Goal: Transaction & Acquisition: Purchase product/service

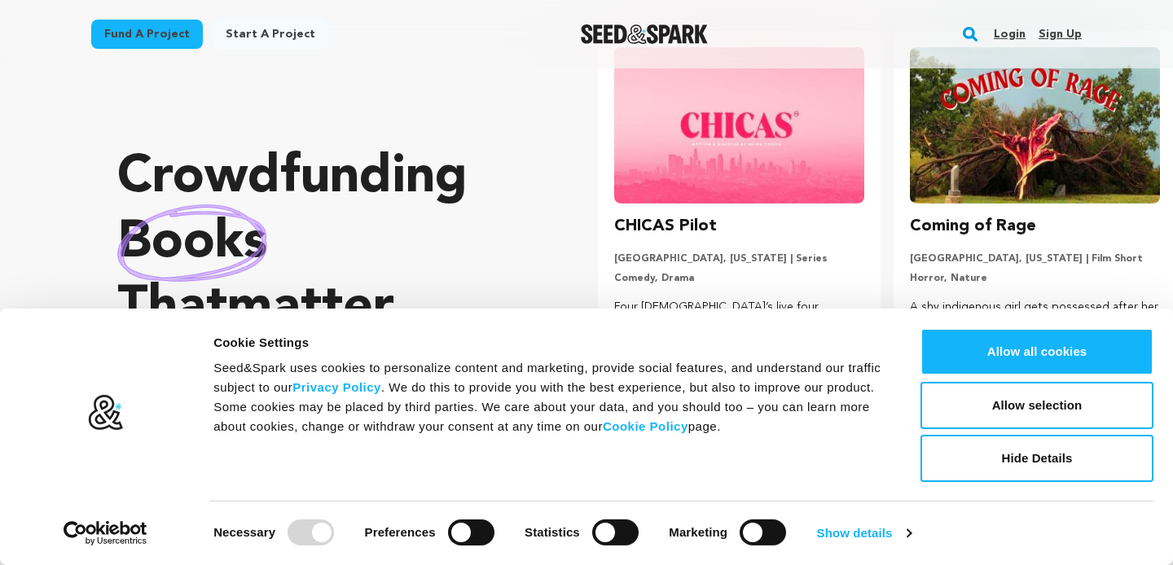
click at [825, 166] on img at bounding box center [739, 125] width 250 height 156
click at [673, 226] on h3 "CHICAS Pilot" at bounding box center [665, 226] width 103 height 26
click at [703, 136] on img at bounding box center [739, 125] width 250 height 156
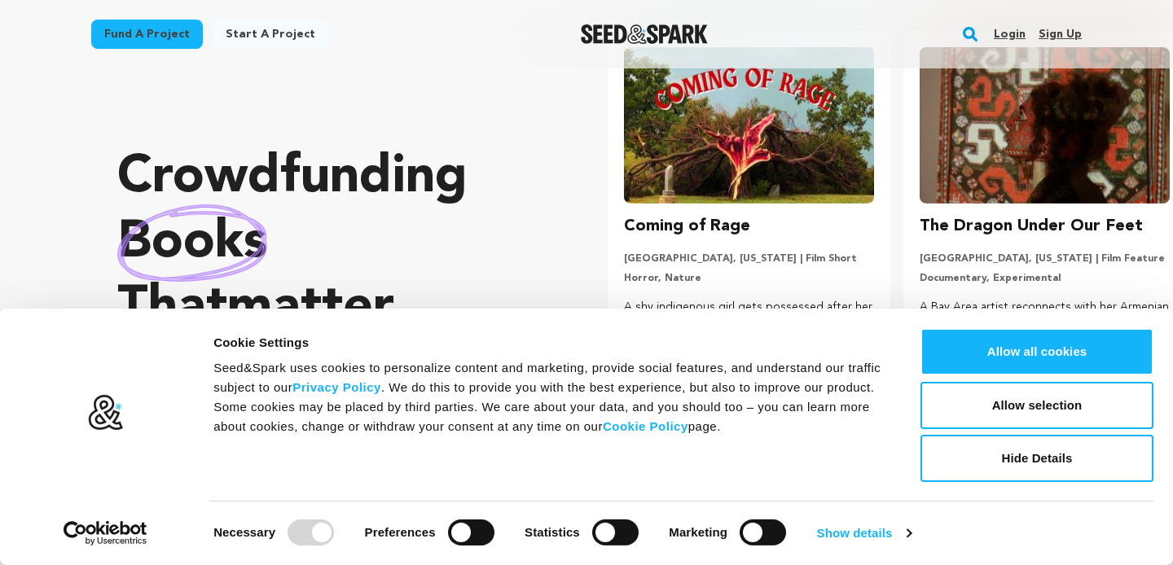
click at [1031, 191] on img at bounding box center [1044, 125] width 250 height 156
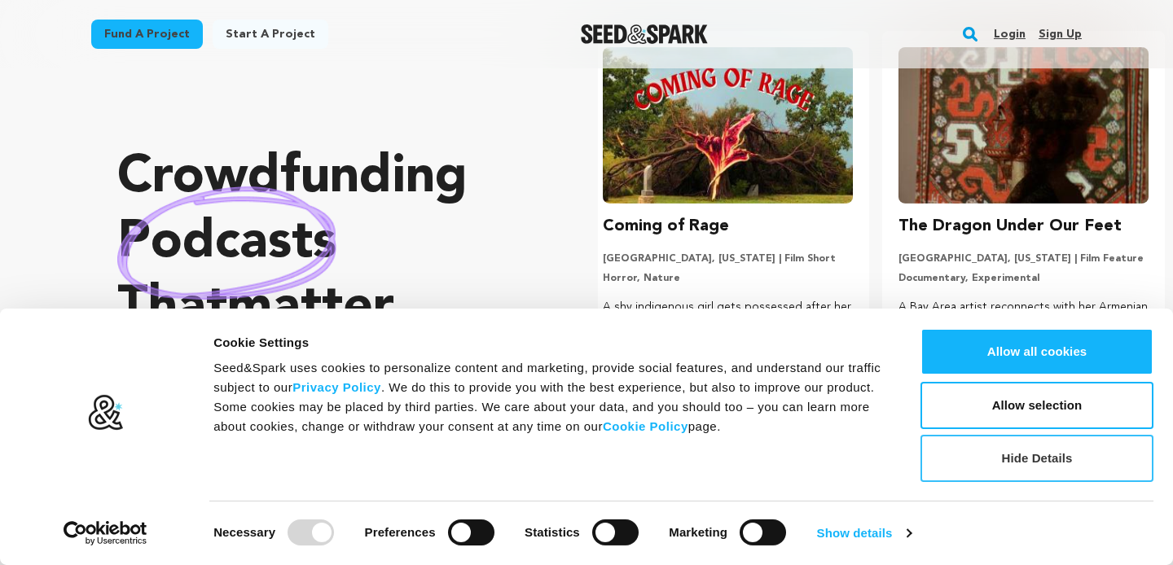
scroll to position [0, 309]
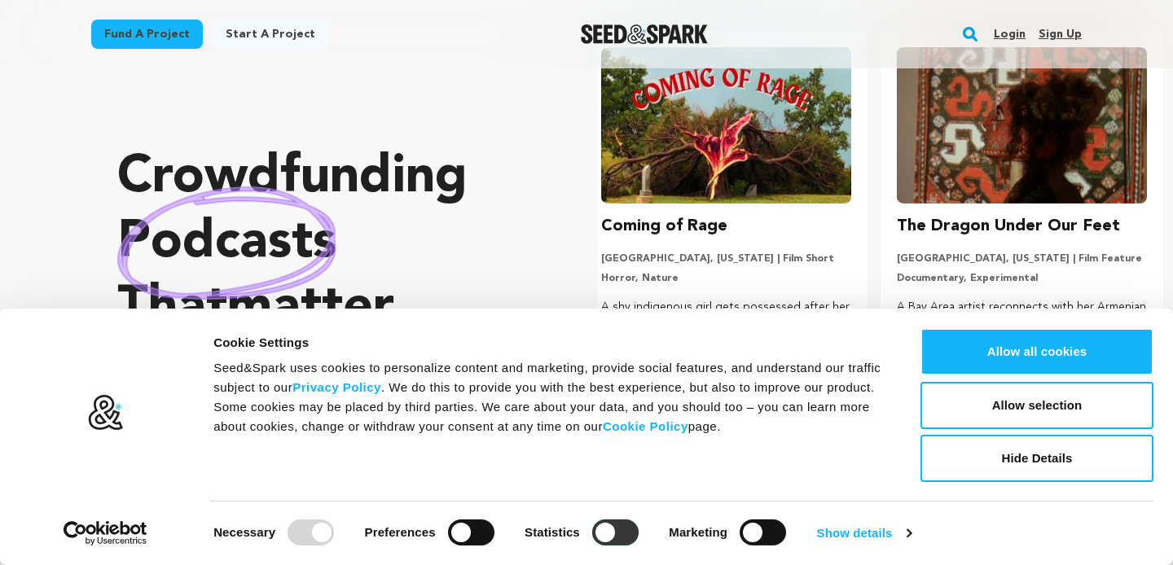
click at [622, 531] on input "Statistics" at bounding box center [615, 533] width 46 height 26
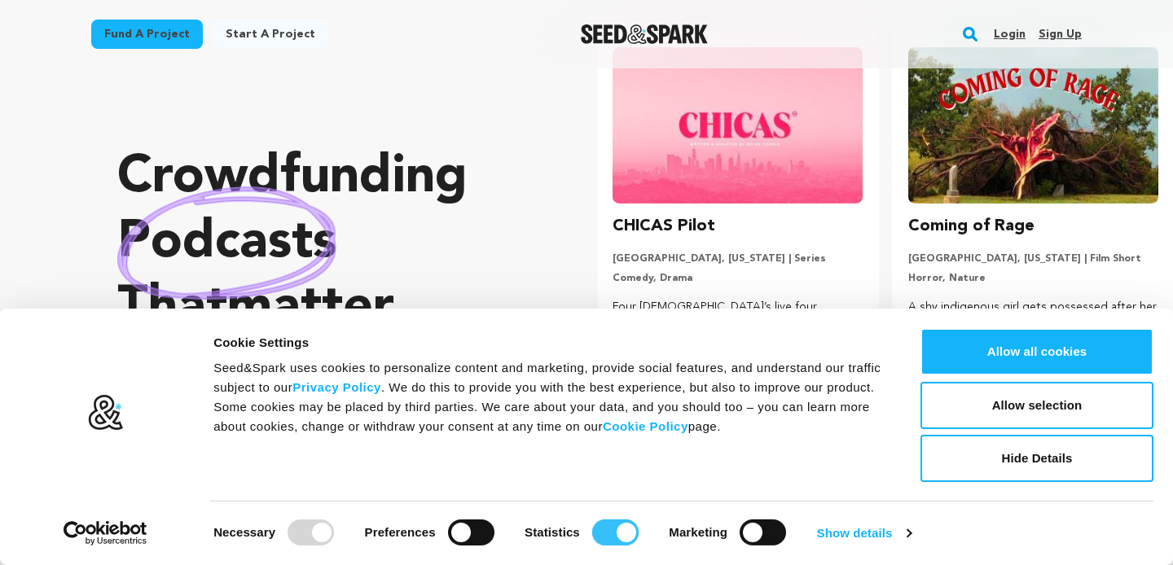
scroll to position [0, 0]
click at [622, 531] on input "Statistics" at bounding box center [615, 533] width 46 height 26
checkbox input "false"
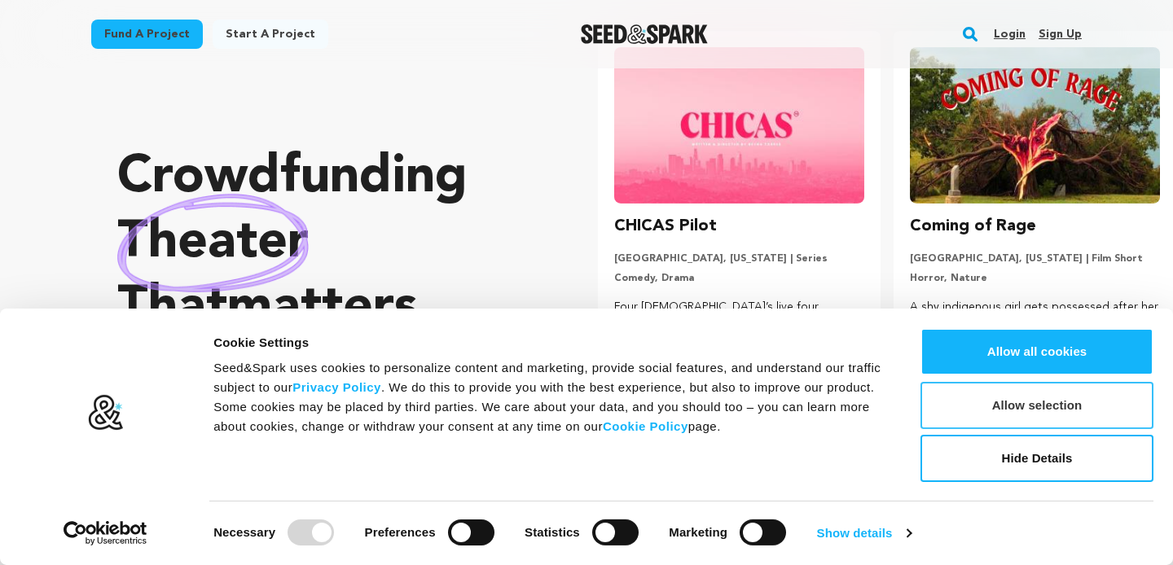
click at [1061, 399] on button "Allow selection" at bounding box center [1036, 405] width 233 height 47
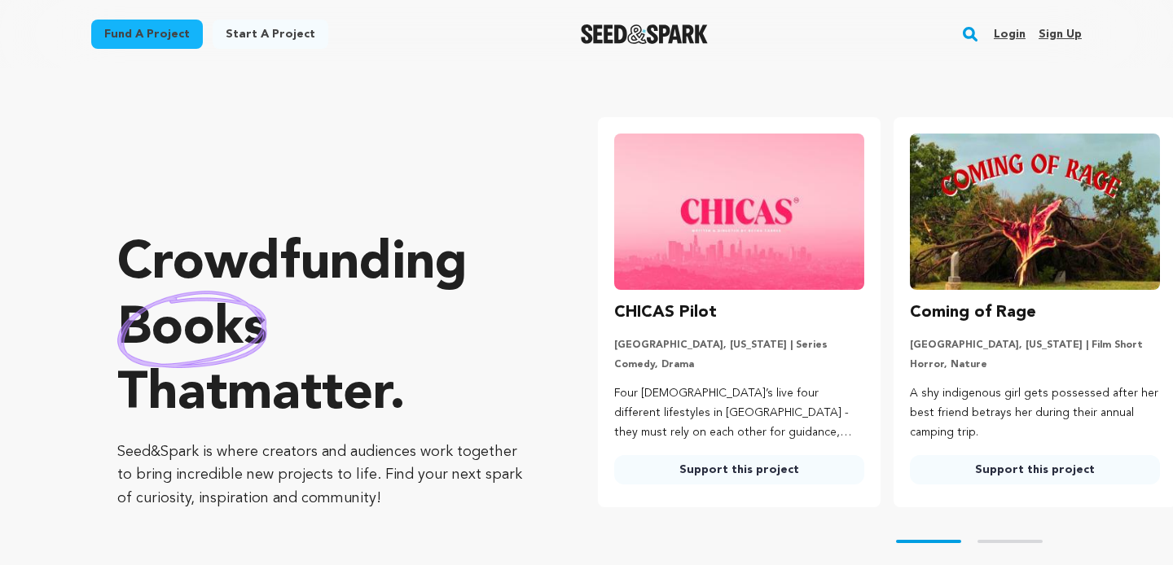
click at [680, 206] on img at bounding box center [739, 212] width 250 height 156
click at [673, 309] on h3 "CHICAS Pilot" at bounding box center [665, 313] width 103 height 26
click at [661, 362] on p "Comedy, Drama" at bounding box center [739, 364] width 250 height 13
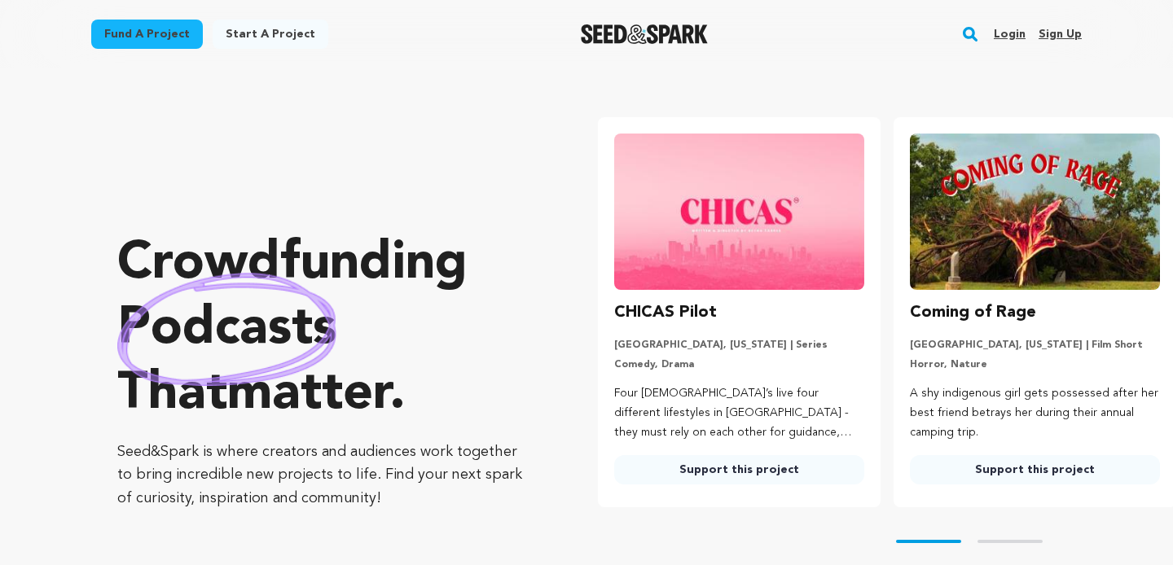
click at [1015, 33] on link "Login" at bounding box center [1009, 34] width 32 height 26
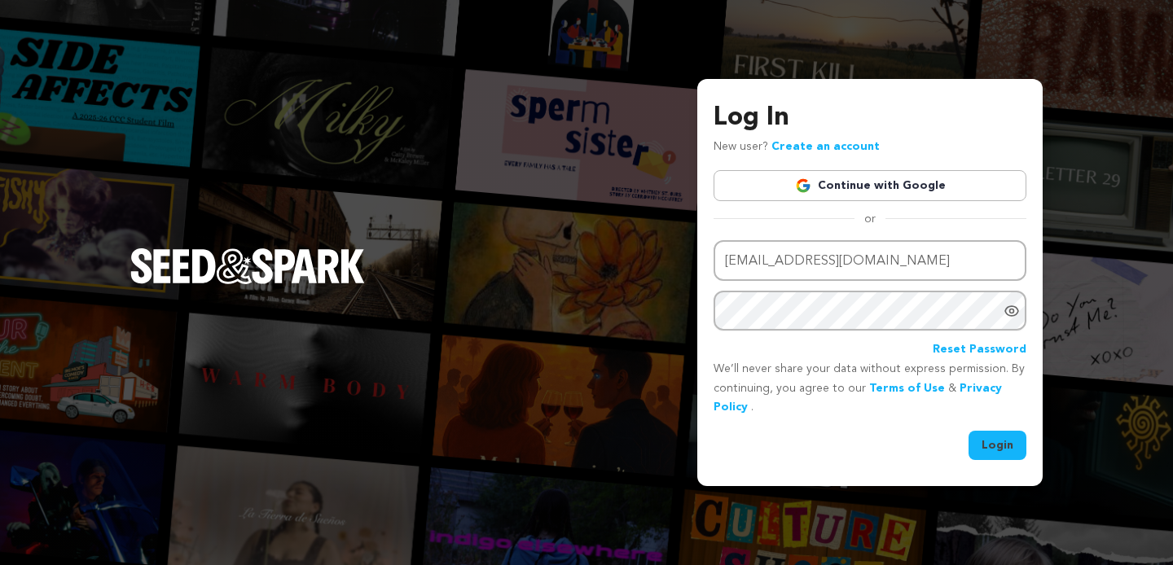
type input "teriastewart@gmail.com"
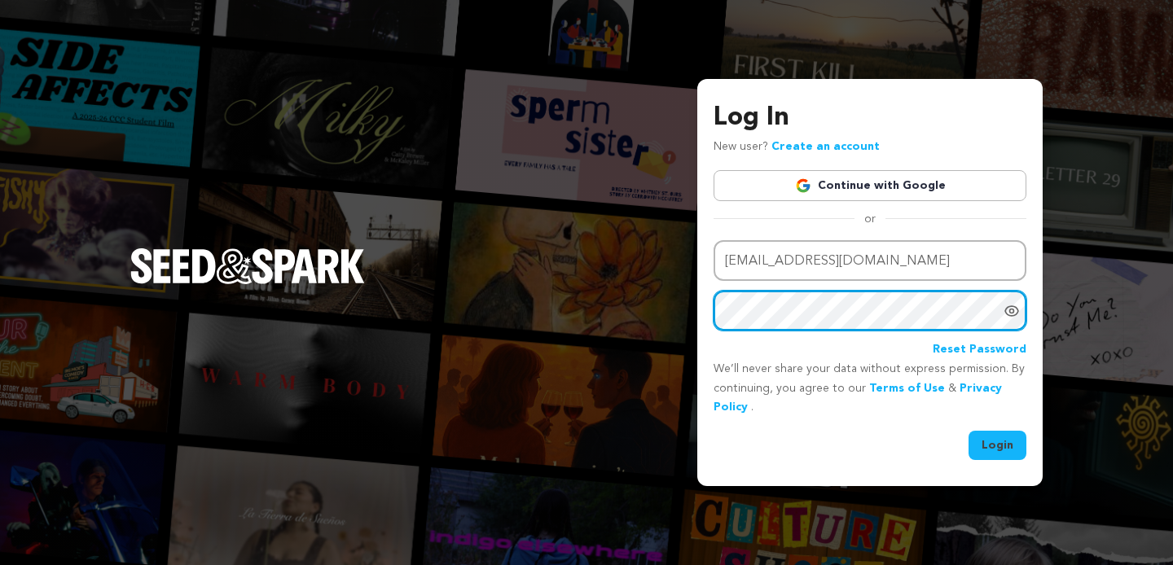
click at [968, 431] on button "Login" at bounding box center [997, 445] width 58 height 29
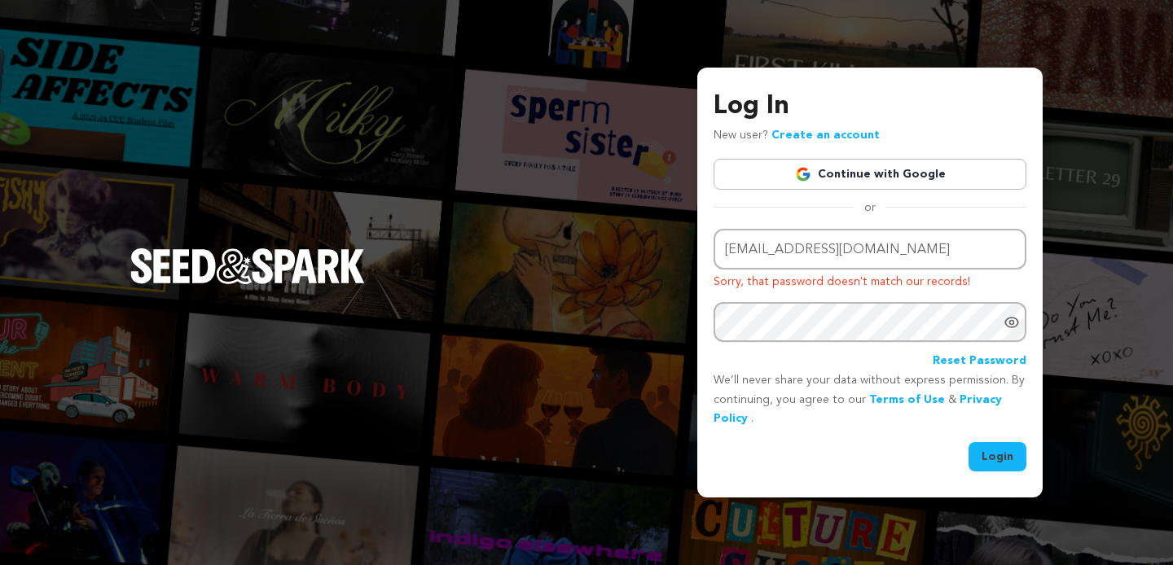
type input "teriastewart@gmail.com"
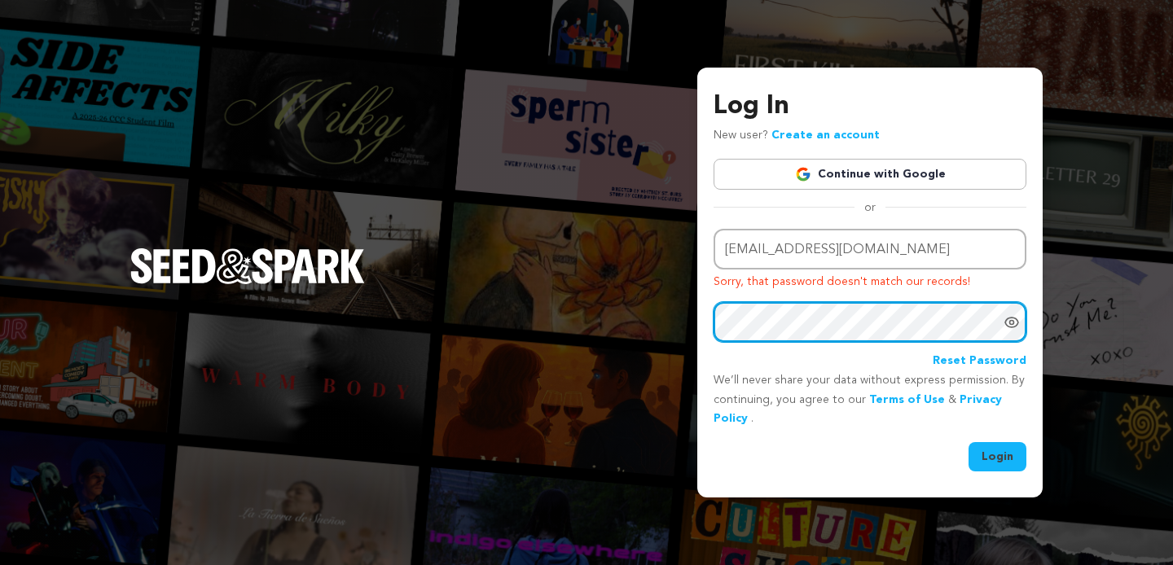
click at [968, 442] on button "Login" at bounding box center [997, 456] width 58 height 29
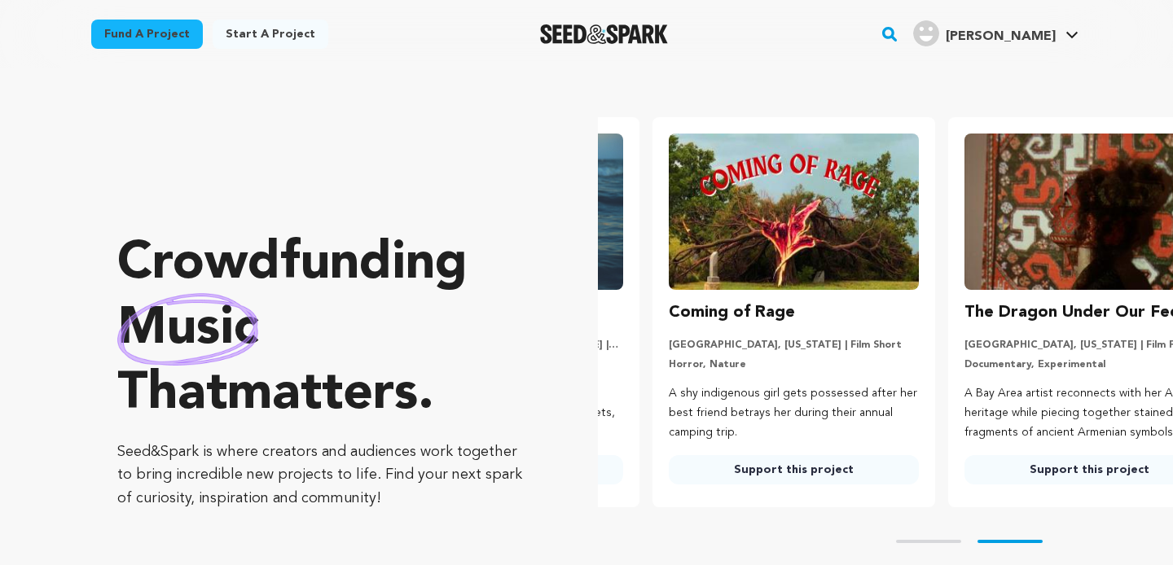
scroll to position [0, 298]
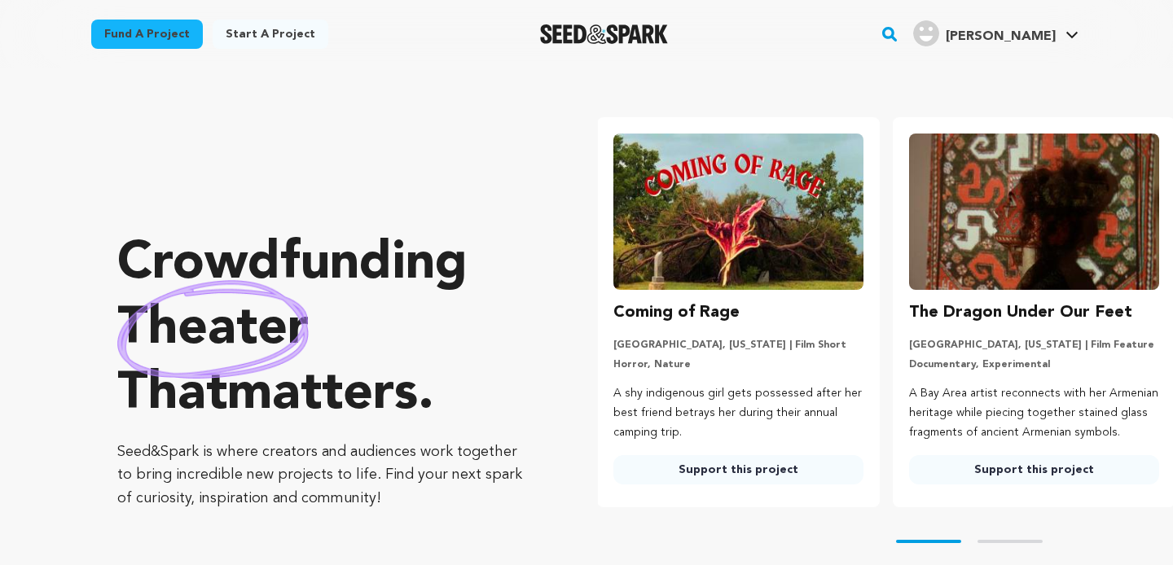
click at [707, 221] on img at bounding box center [738, 212] width 250 height 156
click at [683, 318] on h3 "Coming of Rage" at bounding box center [677, 313] width 126 height 26
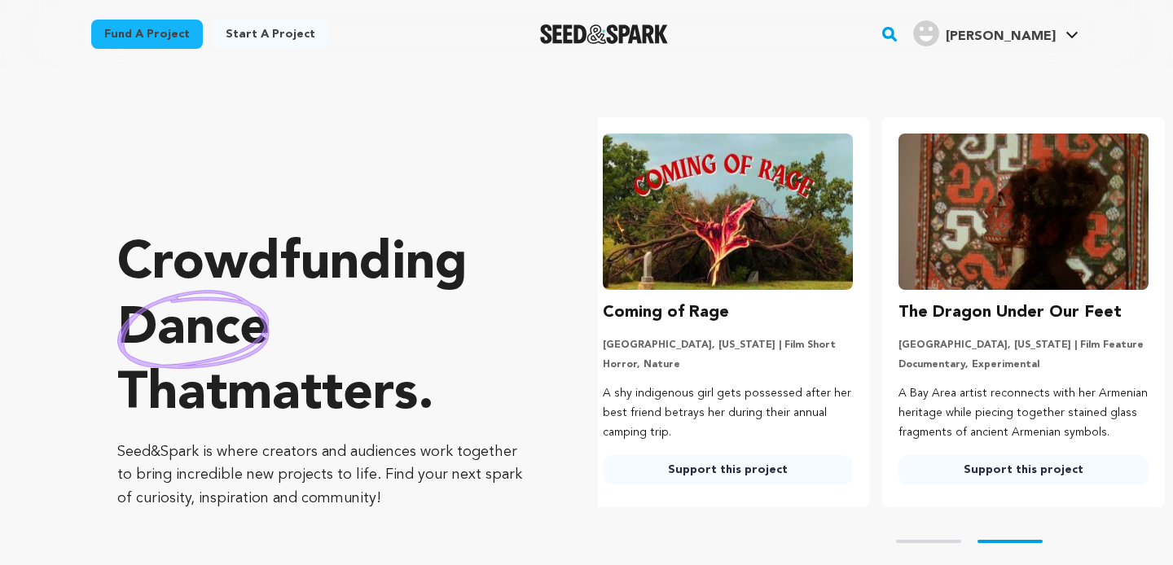
scroll to position [0, 309]
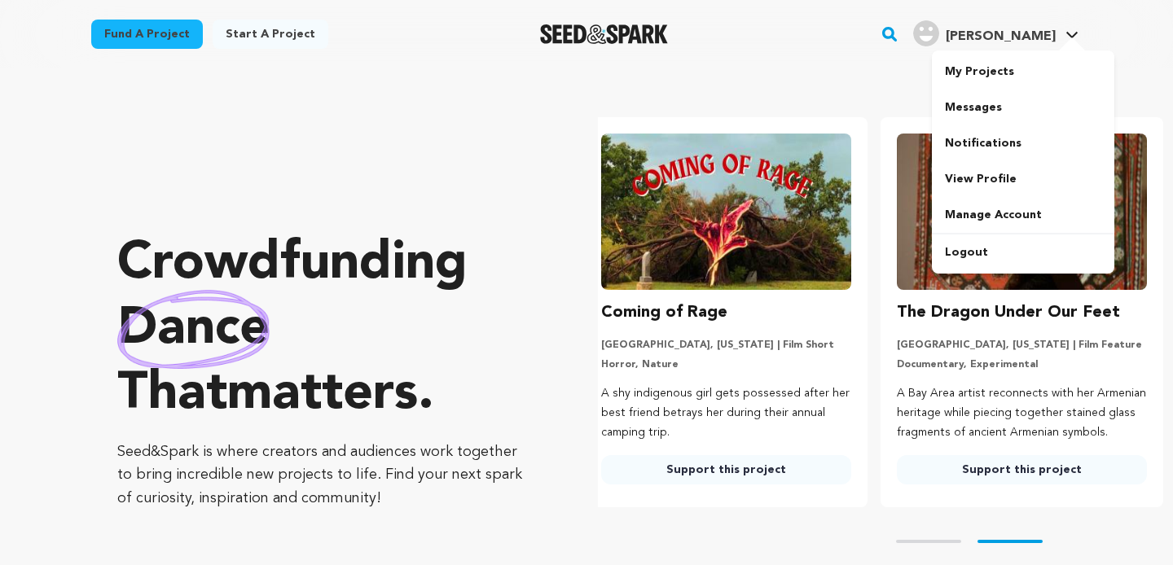
click at [1068, 32] on icon at bounding box center [1071, 35] width 13 height 8
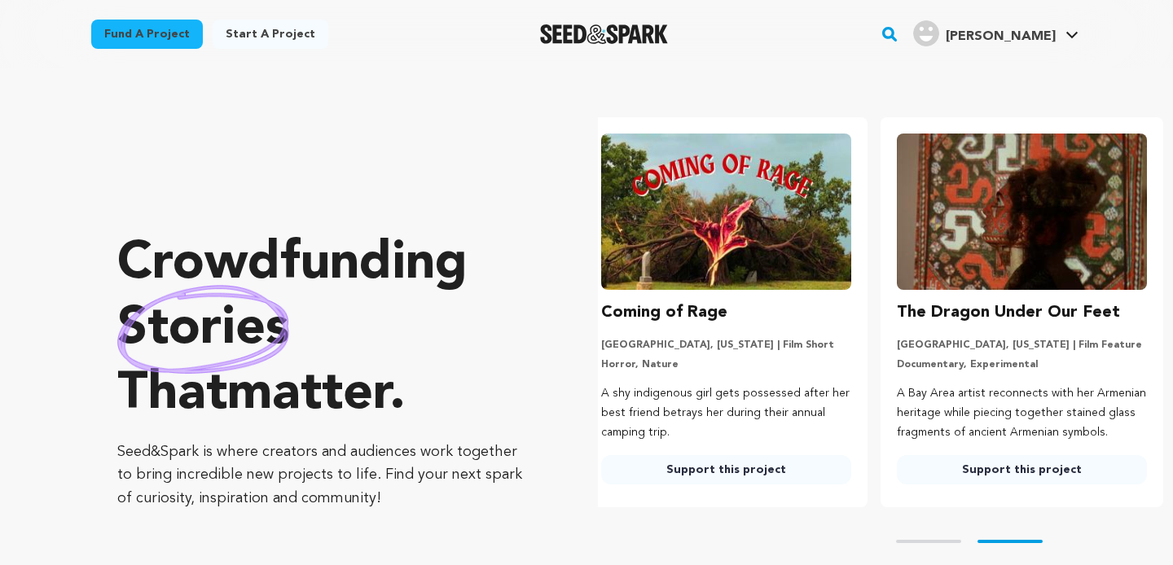
click at [1068, 32] on icon at bounding box center [1071, 35] width 13 height 8
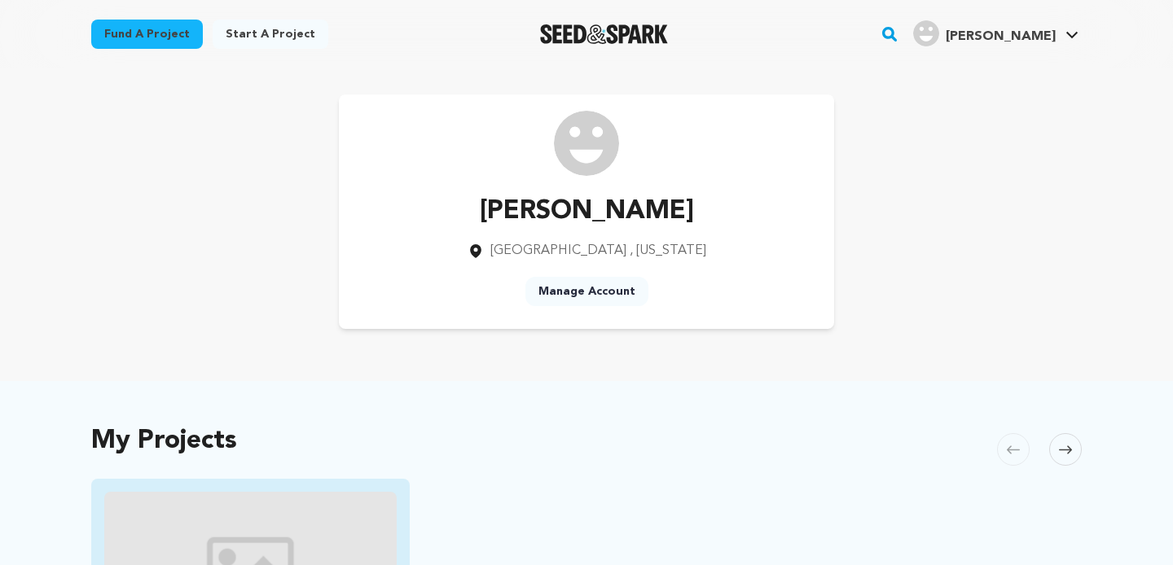
scroll to position [369, 0]
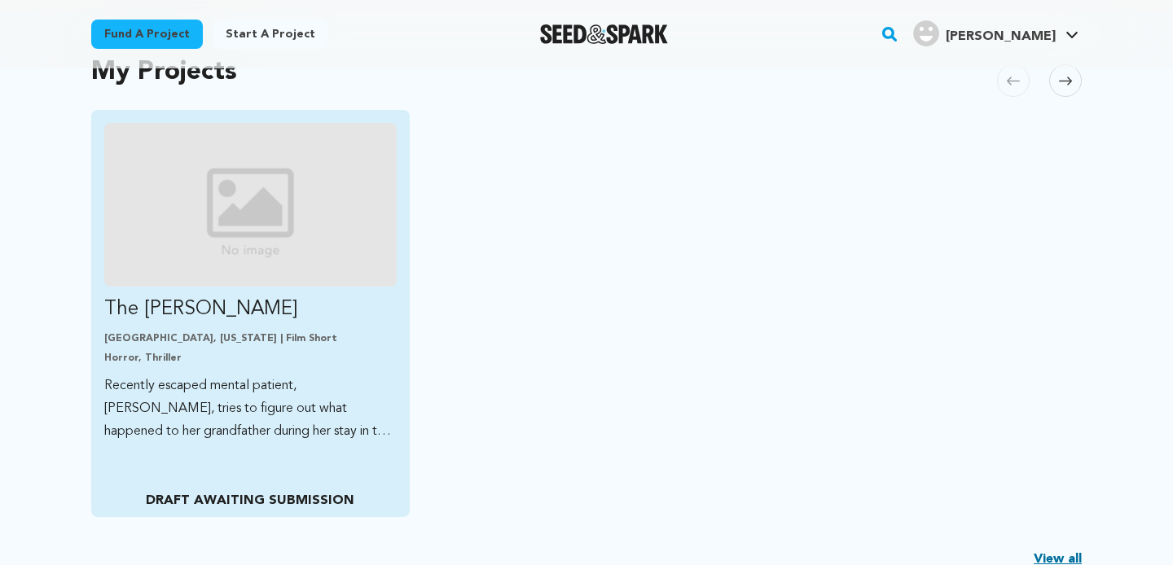
click at [152, 302] on p "The [PERSON_NAME]" at bounding box center [250, 309] width 292 height 26
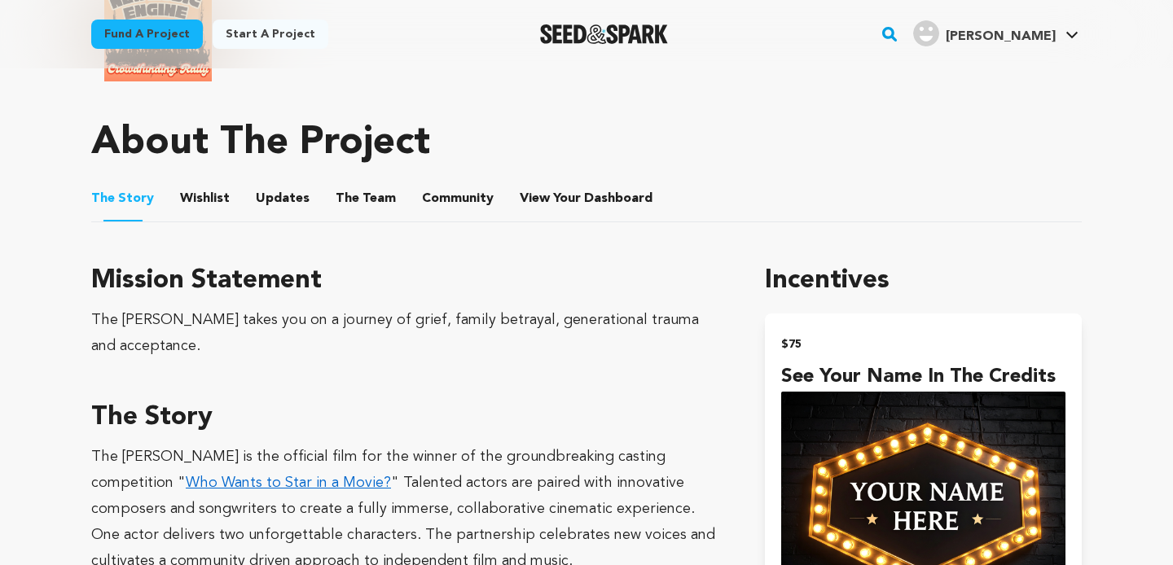
scroll to position [827, 0]
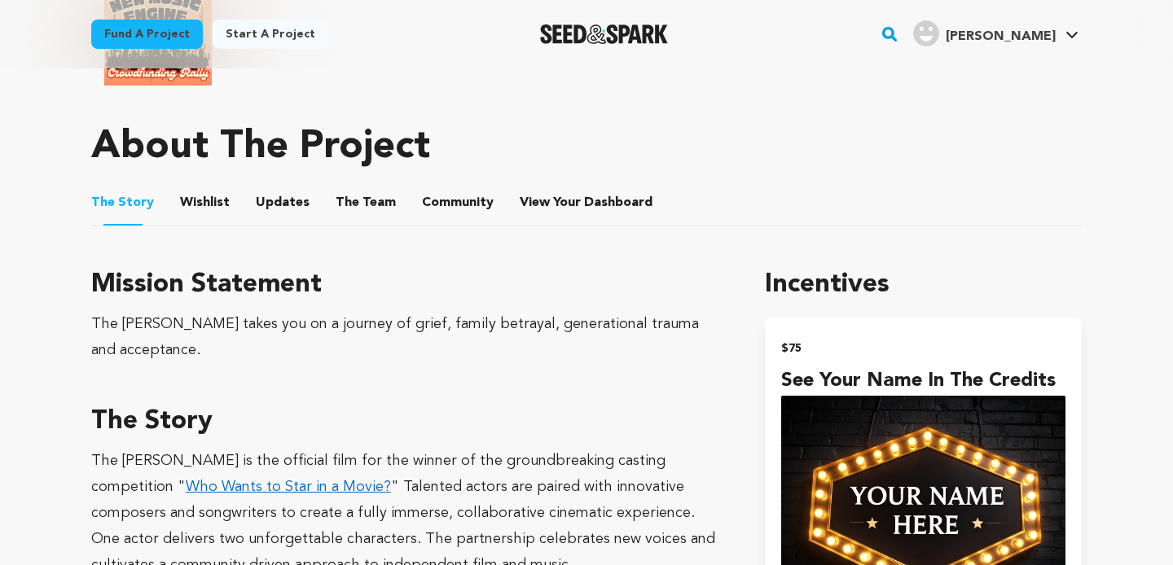
click at [346, 204] on button "The Team" at bounding box center [365, 205] width 39 height 39
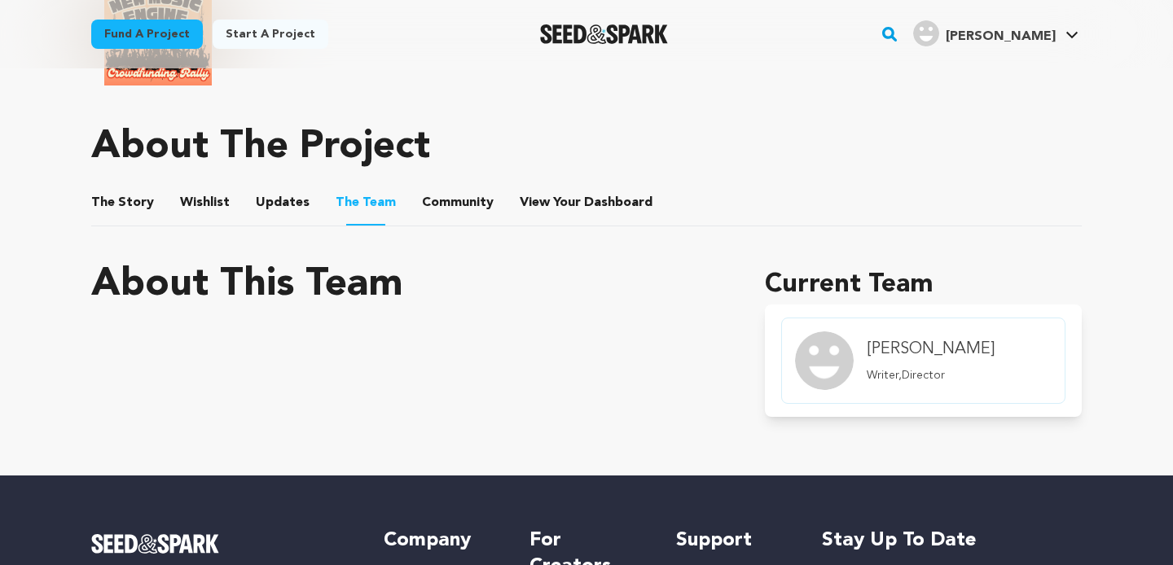
scroll to position [867, 0]
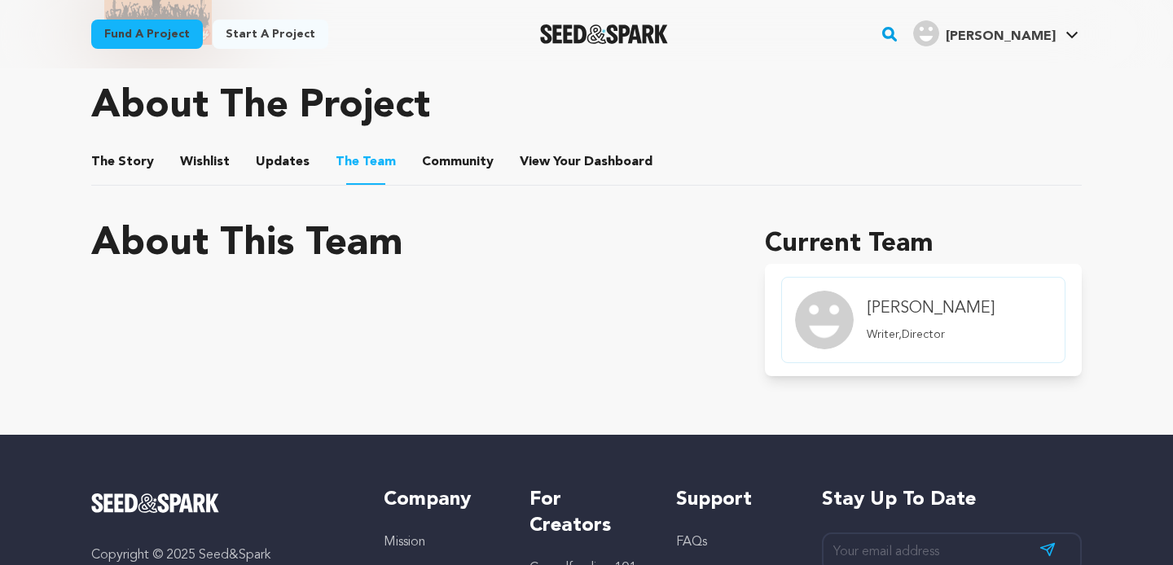
click at [166, 32] on link "Fund a project" at bounding box center [147, 34] width 112 height 29
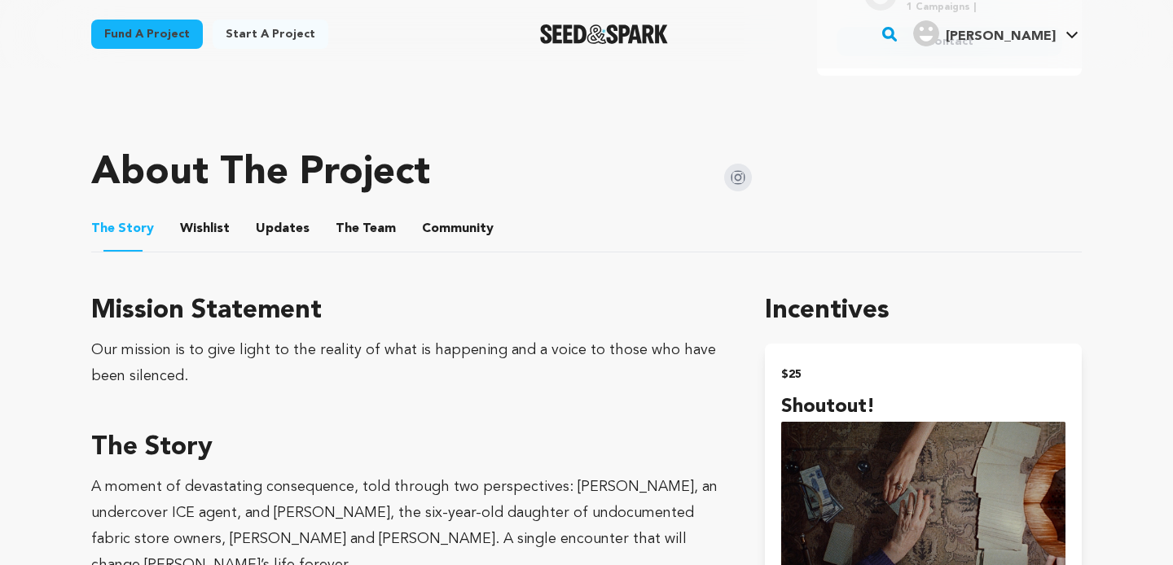
scroll to position [184, 0]
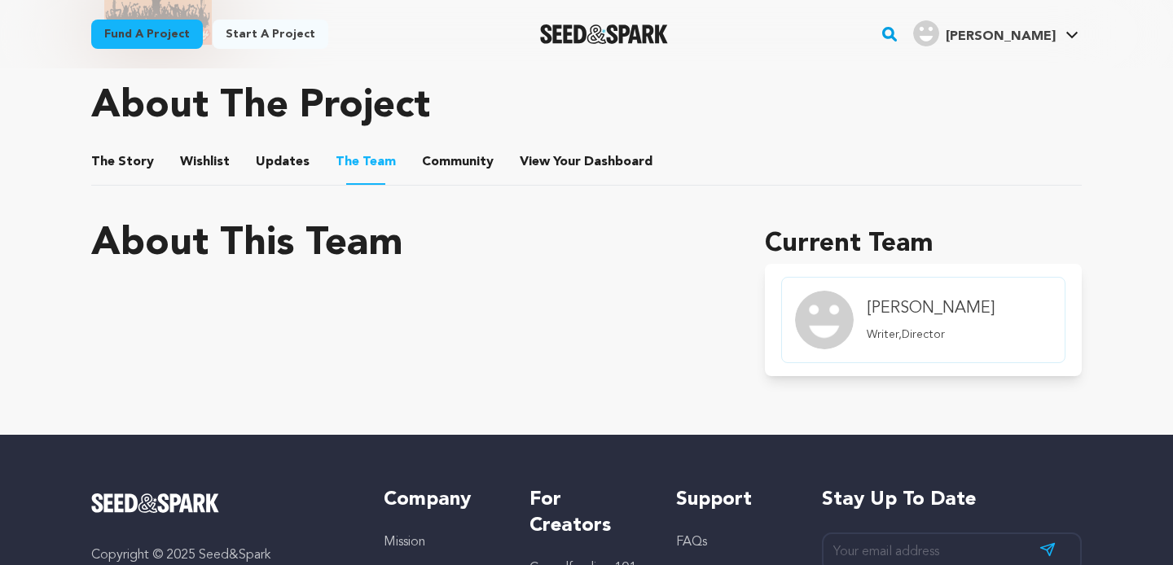
scroll to position [867, 0]
click at [136, 163] on button "The Story" at bounding box center [122, 165] width 39 height 39
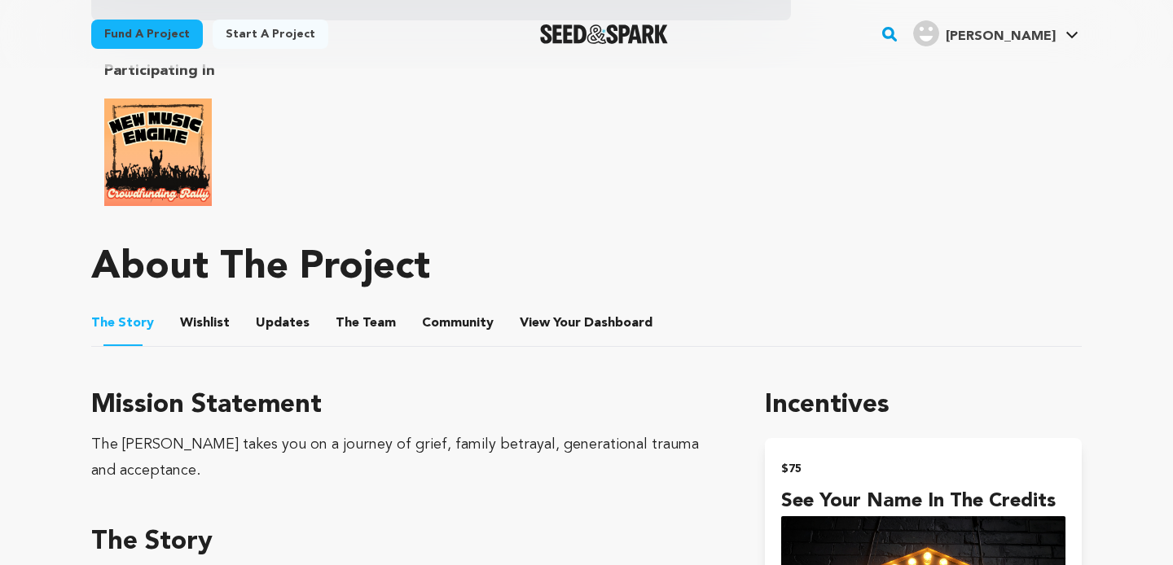
scroll to position [643, 0]
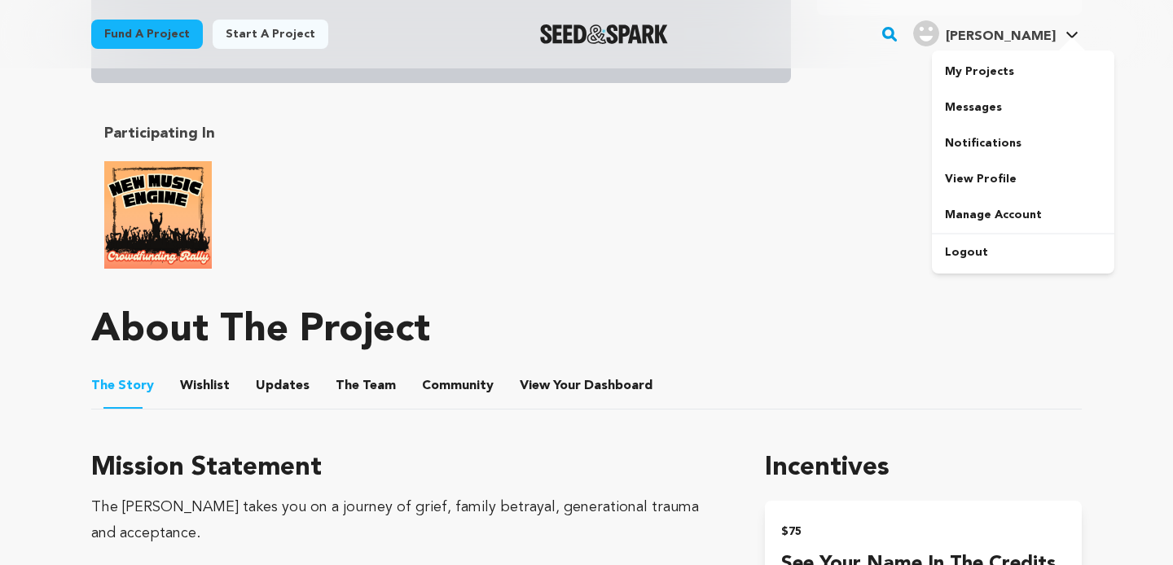
click at [1068, 42] on div at bounding box center [1071, 45] width 33 height 16
click at [204, 384] on button "Wishlist" at bounding box center [205, 389] width 39 height 39
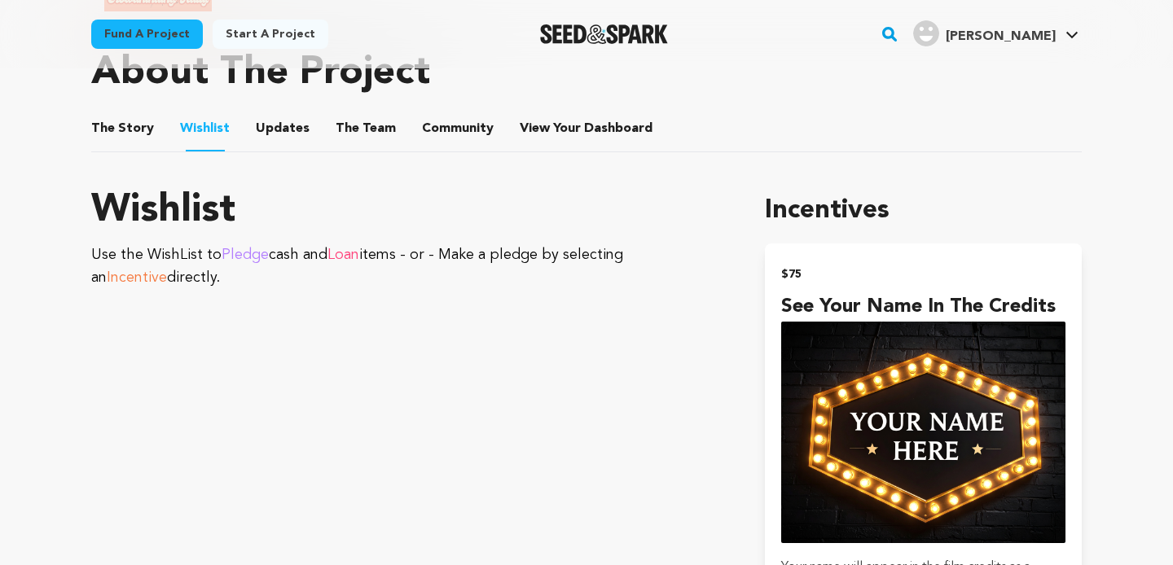
scroll to position [859, 0]
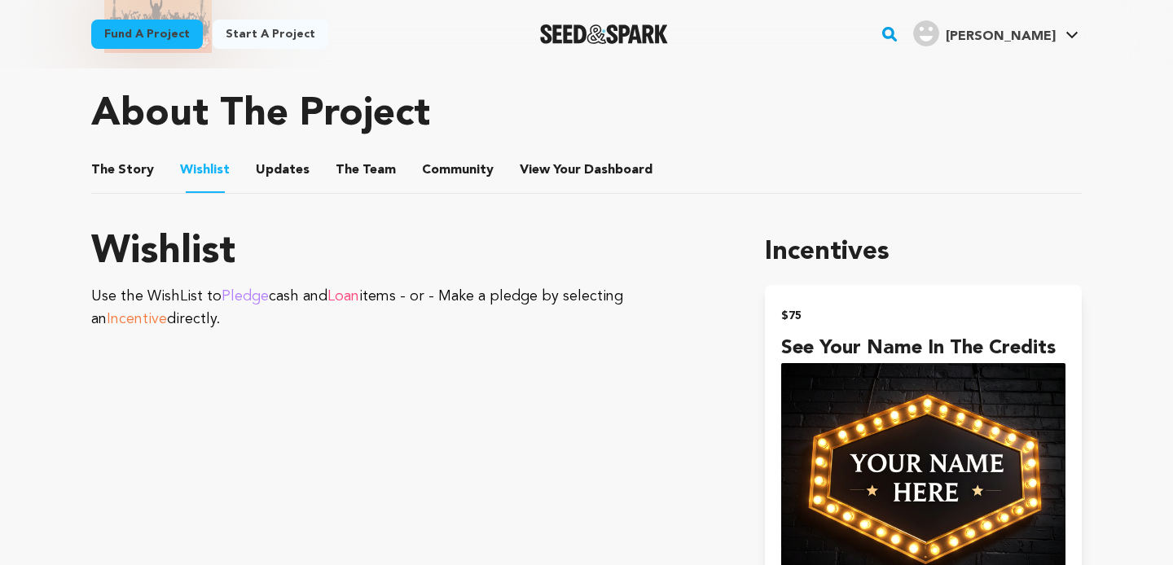
click at [187, 34] on link "Fund a project" at bounding box center [147, 34] width 112 height 29
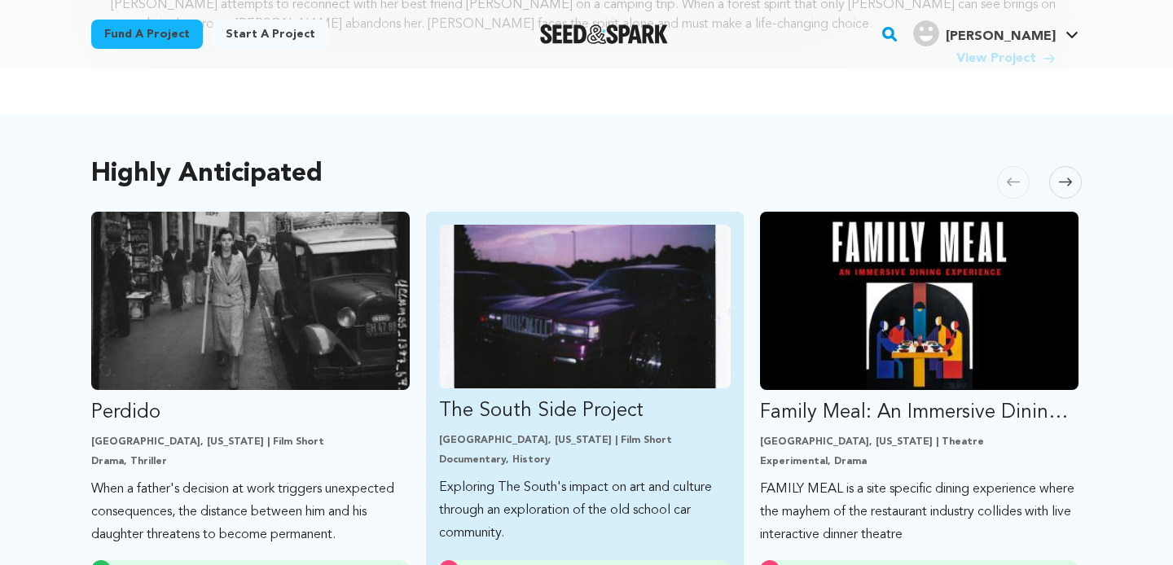
scroll to position [780, 0]
click at [532, 351] on img "Fund The South Side Project" at bounding box center [585, 307] width 292 height 164
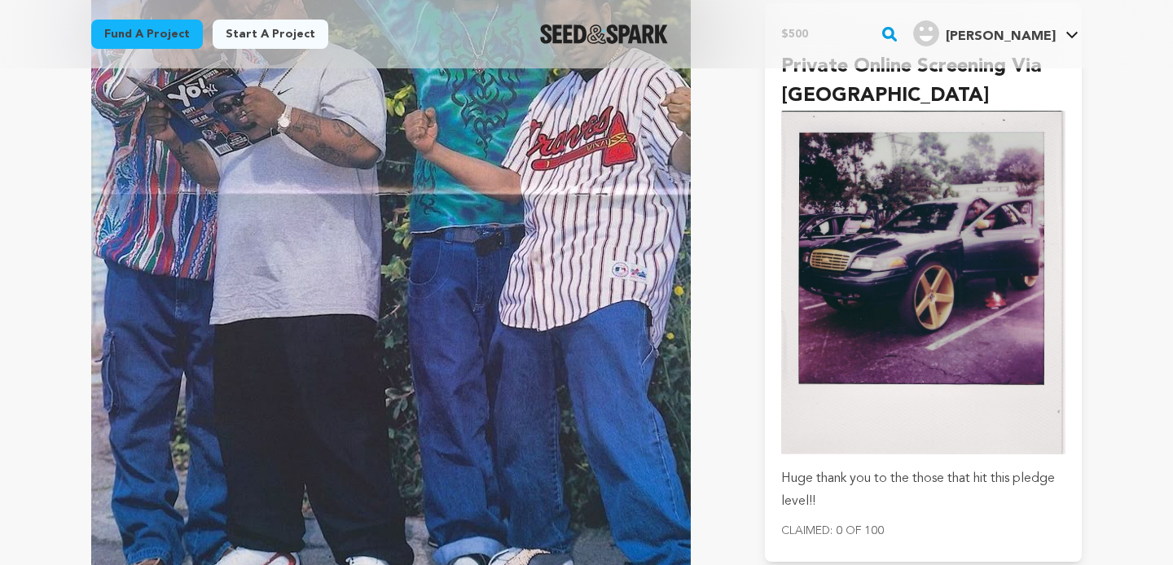
scroll to position [1125, 0]
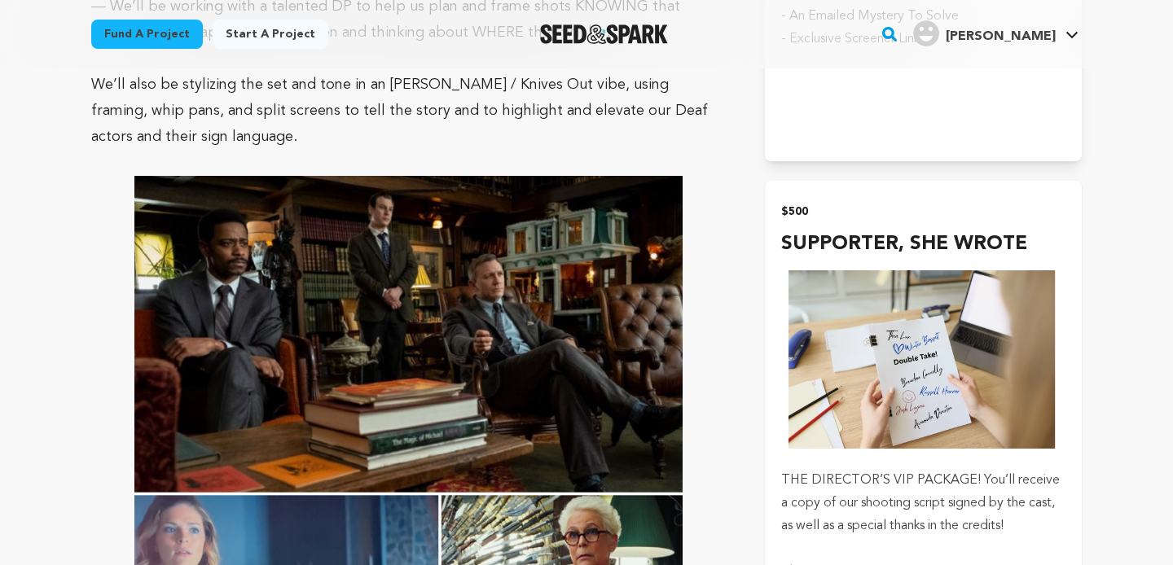
scroll to position [5726, 0]
